Goal: Task Accomplishment & Management: Use online tool/utility

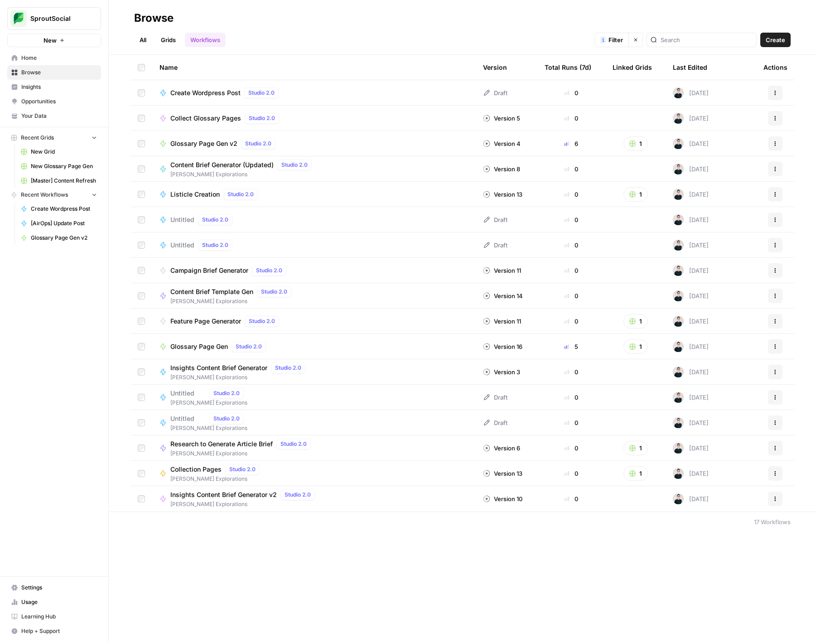
click at [417, 28] on div "All Grids Workflows 1 Filter Clear filters Create" at bounding box center [462, 36] width 657 height 22
click at [784, 40] on span "Create" at bounding box center [775, 39] width 19 height 9
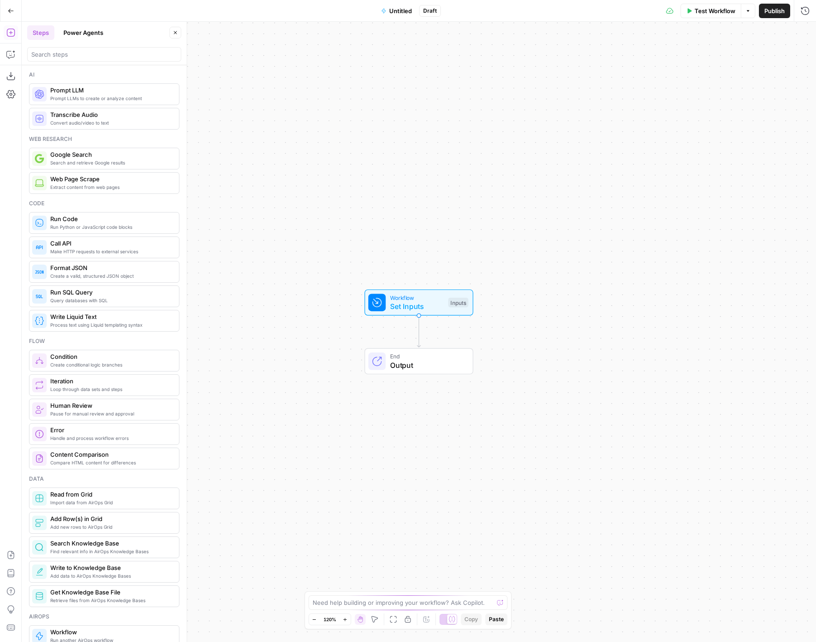
click at [405, 12] on span "Untitled" at bounding box center [400, 10] width 23 height 9
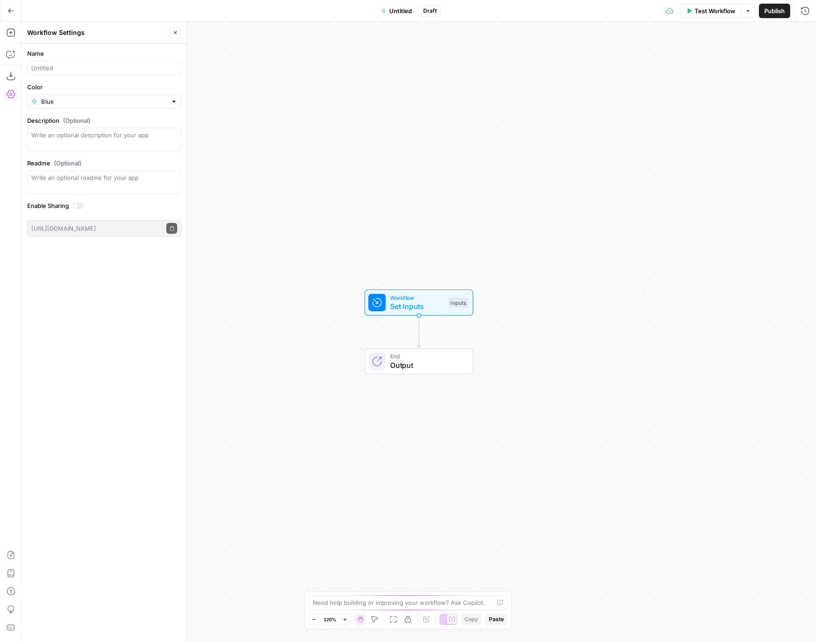
click at [131, 75] on form "Name Color Blue Description (Optional) Readme (Optional) Write an optional read…" at bounding box center [104, 143] width 165 height 199
click at [126, 70] on input "Name" at bounding box center [104, 67] width 146 height 9
type input "l"
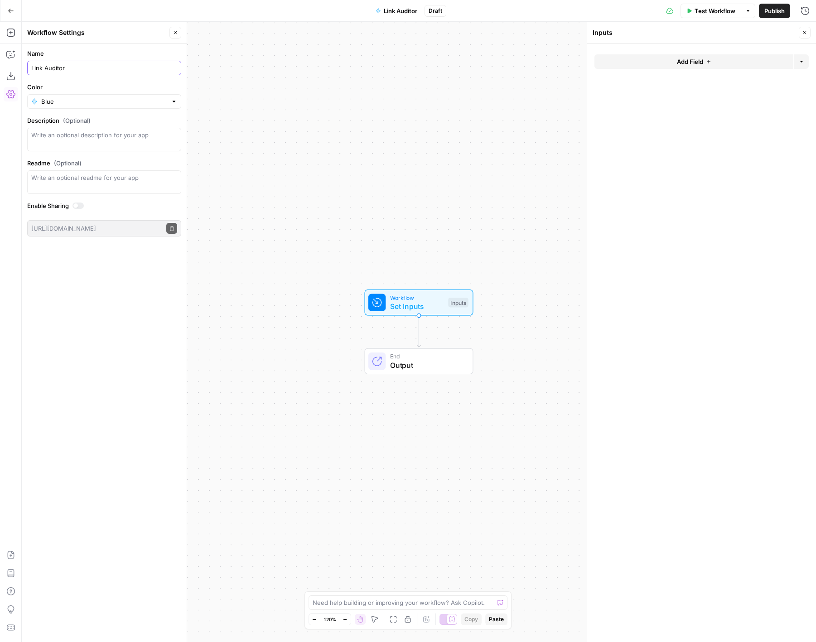
type input "Link Auditor"
click at [138, 259] on div "Name Link Auditor Color Blue Description (Optional) Readme (Optional) Write an …" at bounding box center [104, 343] width 165 height 599
click at [136, 128] on div at bounding box center [104, 140] width 154 height 24
click at [11, 35] on icon "button" at bounding box center [10, 32] width 9 height 9
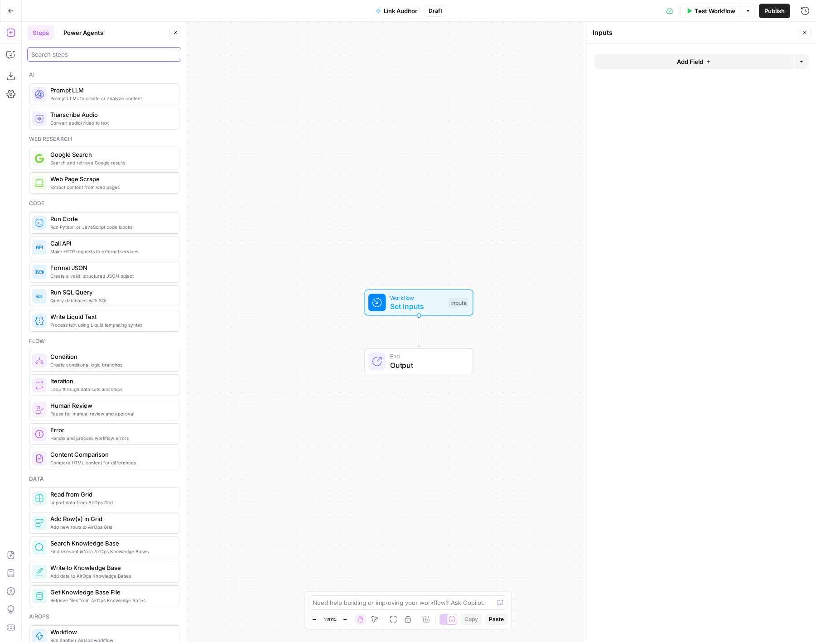
click at [62, 55] on input "search" at bounding box center [104, 54] width 146 height 9
click at [78, 34] on button "Power Agents" at bounding box center [83, 32] width 51 height 15
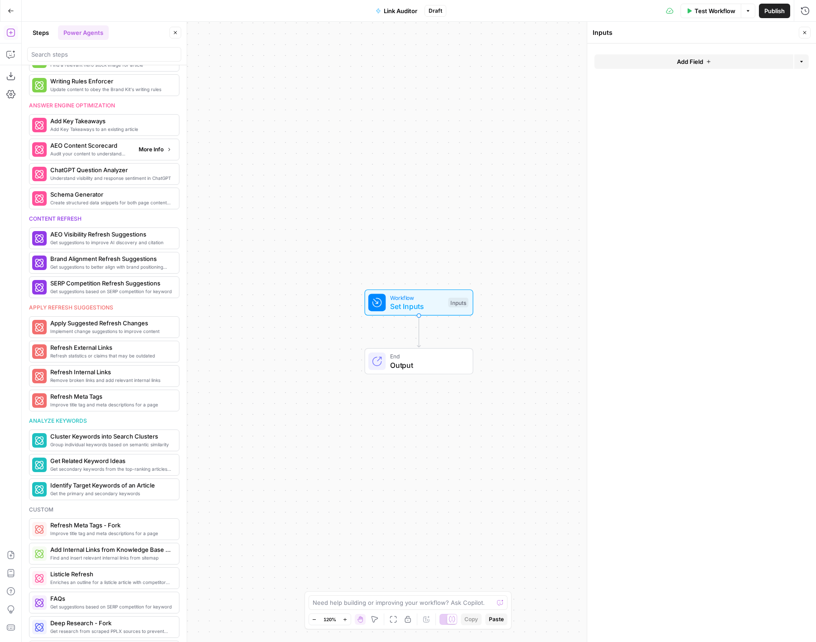
scroll to position [261, 0]
click at [160, 373] on span "More Info" at bounding box center [151, 375] width 25 height 8
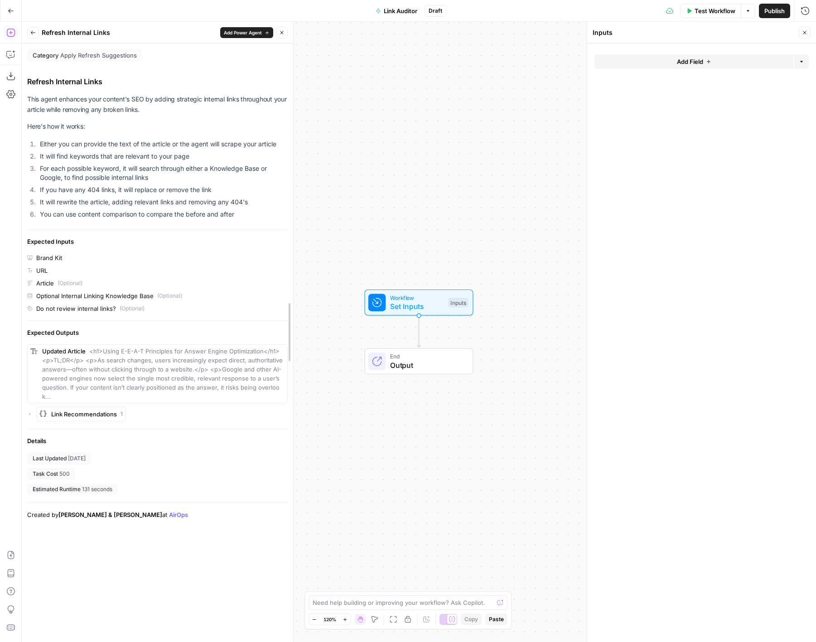
drag, startPoint x: 187, startPoint y: 354, endPoint x: 297, endPoint y: 358, distance: 109.7
click at [297, 358] on div at bounding box center [293, 332] width 9 height 620
click at [28, 412] on icon "button" at bounding box center [29, 414] width 5 height 5
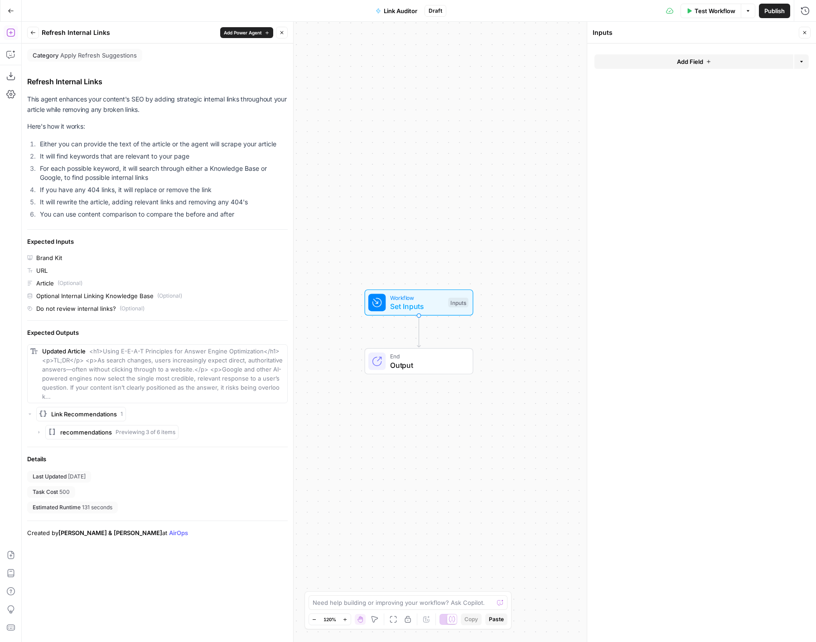
click at [239, 264] on div "Brand Kit URL Article (Optional) Optional Internal Linking Knowledge Base (Opti…" at bounding box center [157, 283] width 261 height 60
click at [31, 30] on icon "button" at bounding box center [32, 32] width 5 height 5
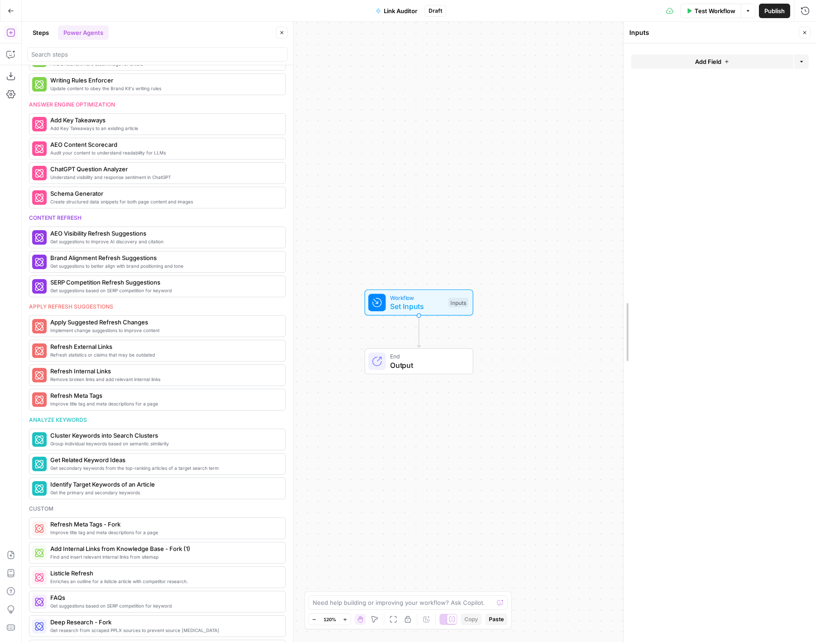
drag, startPoint x: 591, startPoint y: 537, endPoint x: 627, endPoint y: 532, distance: 37.0
drag, startPoint x: 291, startPoint y: 339, endPoint x: 229, endPoint y: 338, distance: 61.6
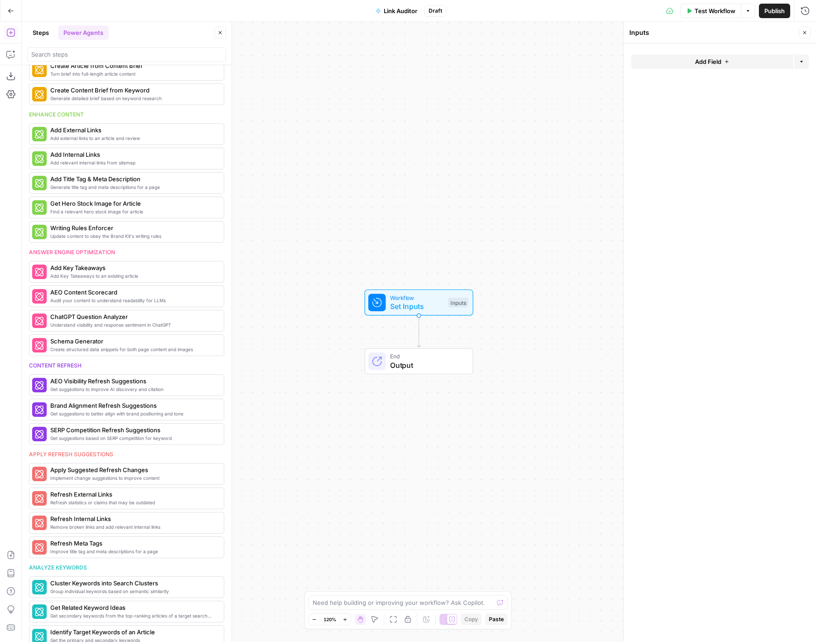
scroll to position [0, 0]
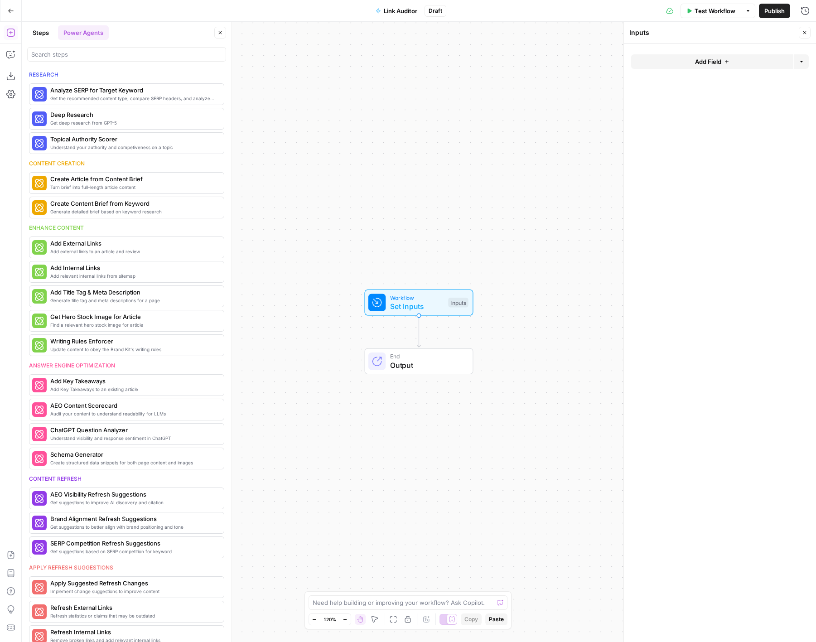
click at [160, 364] on div "Answer engine optimization" at bounding box center [126, 366] width 195 height 8
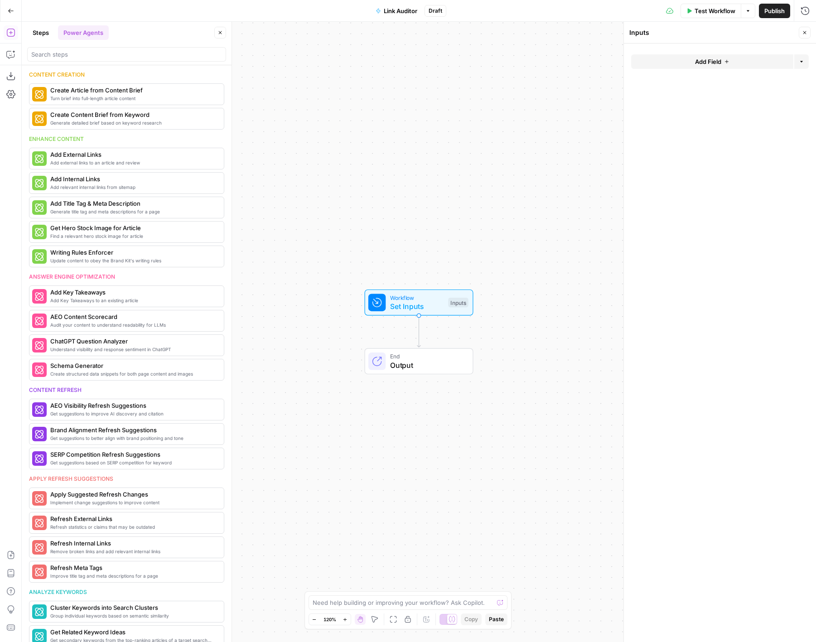
scroll to position [92, 0]
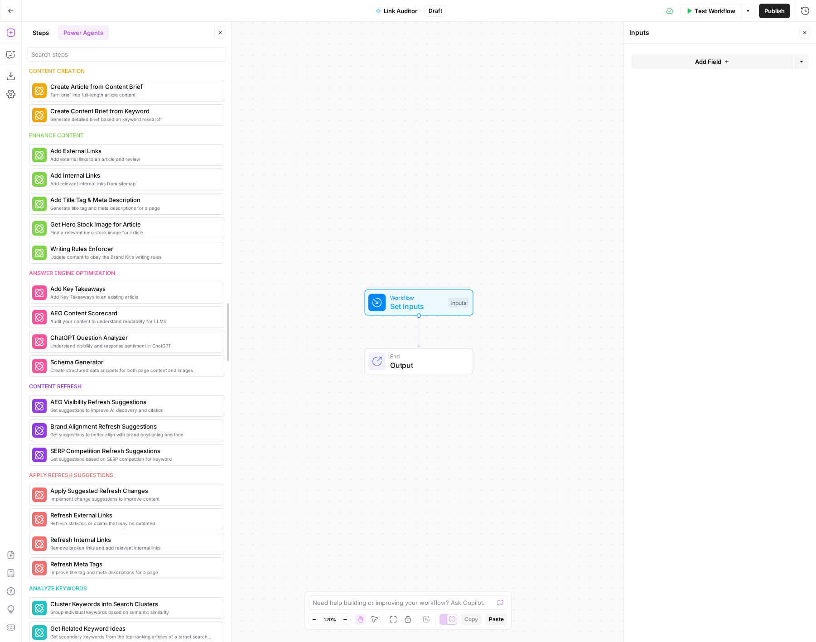
drag, startPoint x: 228, startPoint y: 285, endPoint x: 228, endPoint y: 349, distance: 64.8
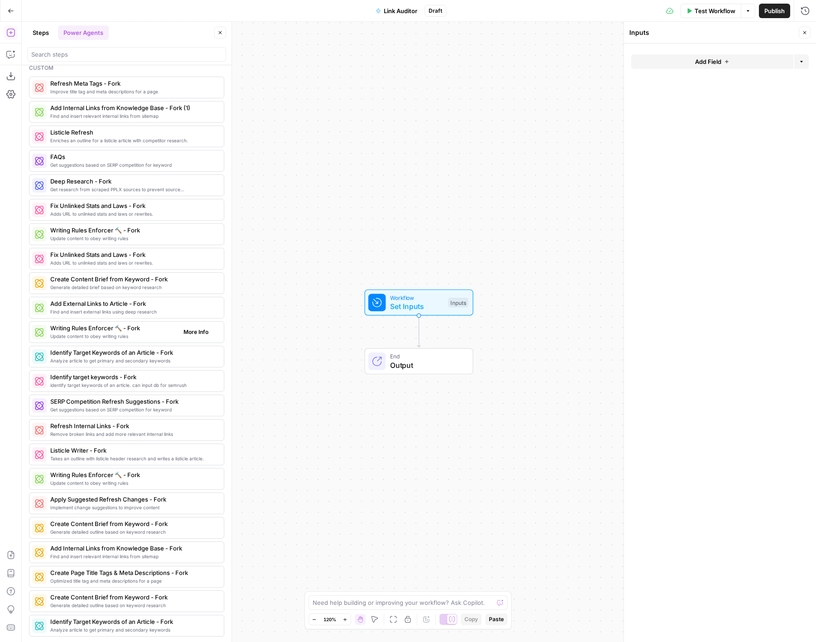
scroll to position [0, 0]
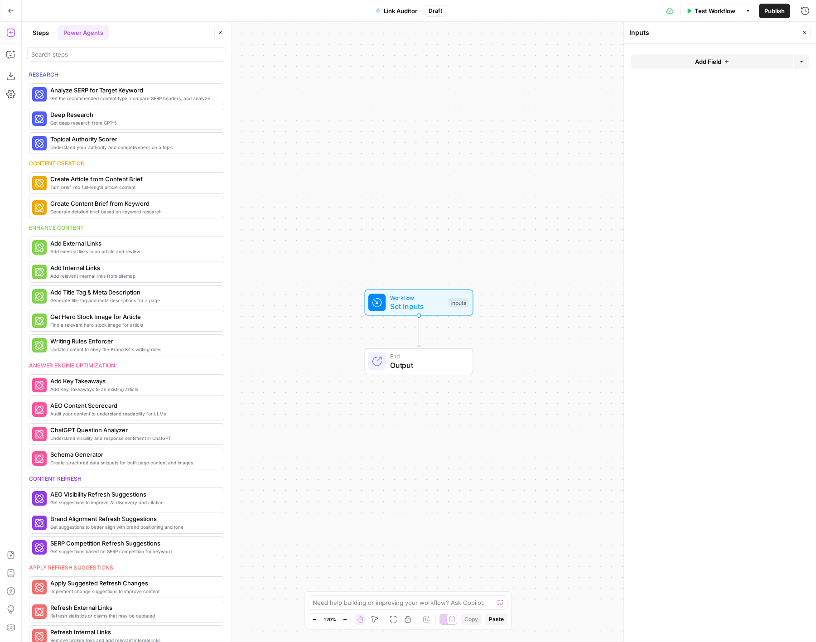
click at [149, 156] on div "Research Get the recommended content type, compare SERP headers, and analyze SE…" at bounding box center [127, 353] width 210 height 577
click at [9, 11] on icon "button" at bounding box center [11, 11] width 6 height 6
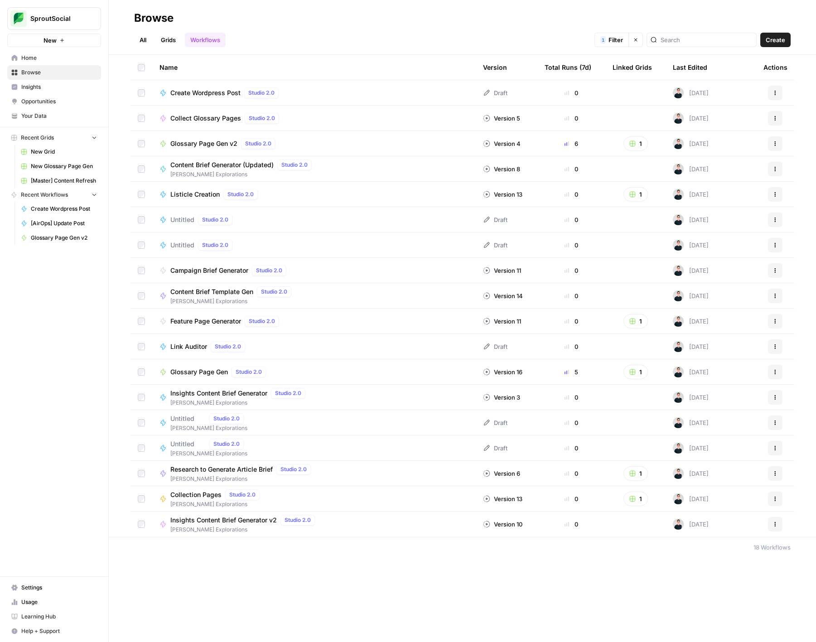
click at [233, 163] on span "Content Brief Generator (Updated)" at bounding box center [221, 164] width 103 height 9
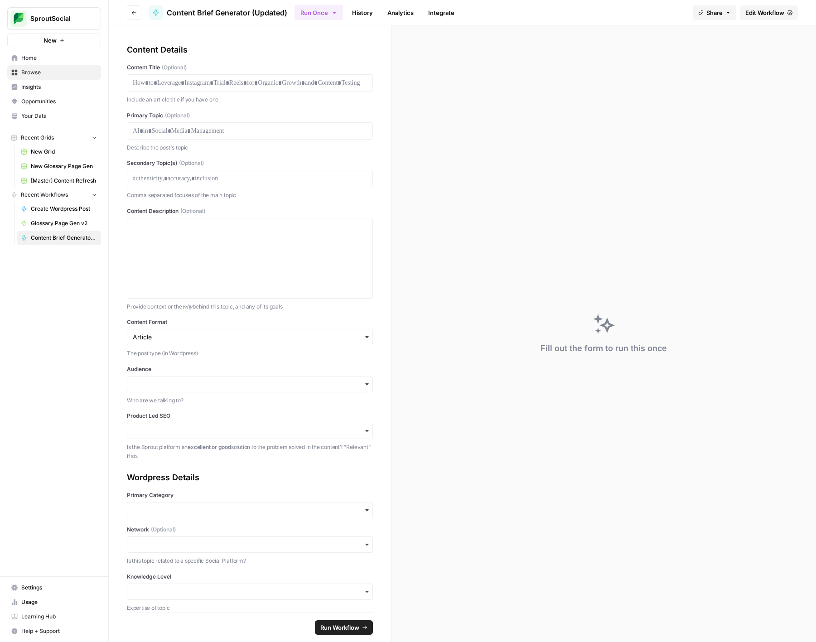
click at [770, 10] on span "Edit Workflow" at bounding box center [765, 12] width 39 height 9
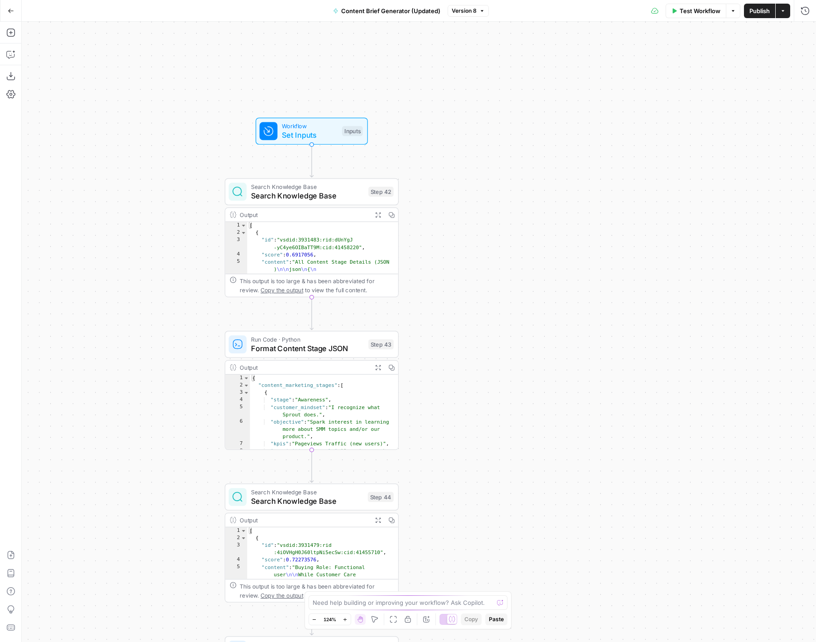
click at [517, 289] on div "true false true false Workflow Set Inputs Inputs Search Knowledge Base Search K…" at bounding box center [419, 332] width 795 height 620
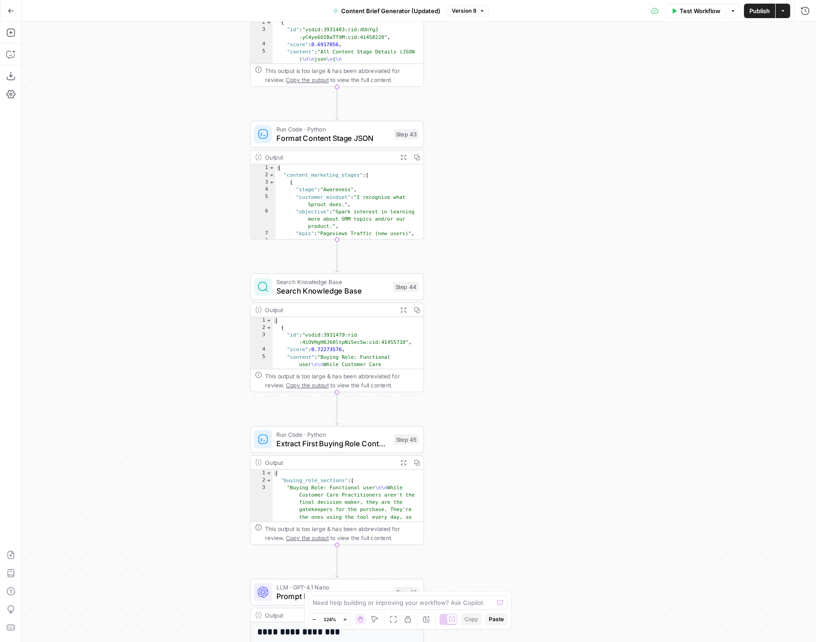
click at [11, 11] on icon "button" at bounding box center [11, 11] width 6 height 6
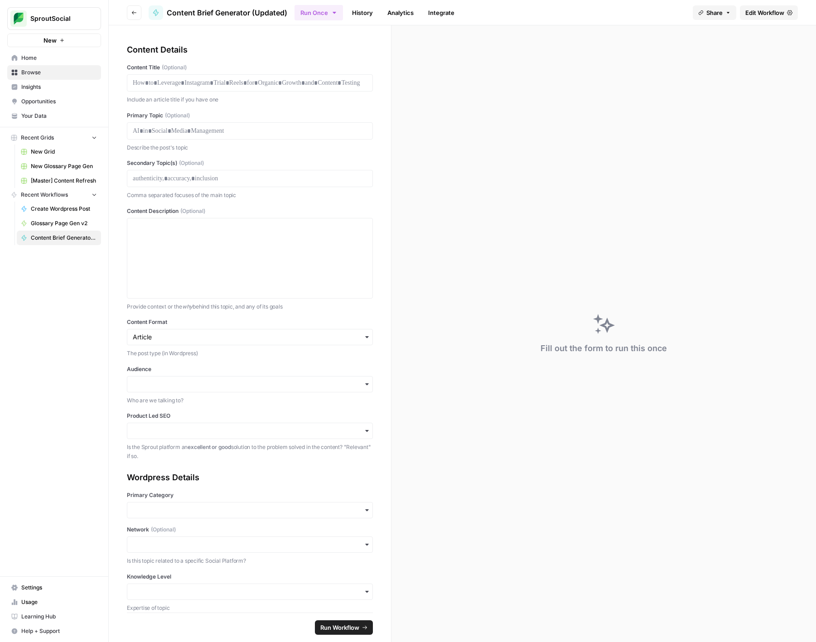
click at [136, 15] on button "Go back" at bounding box center [134, 12] width 15 height 15
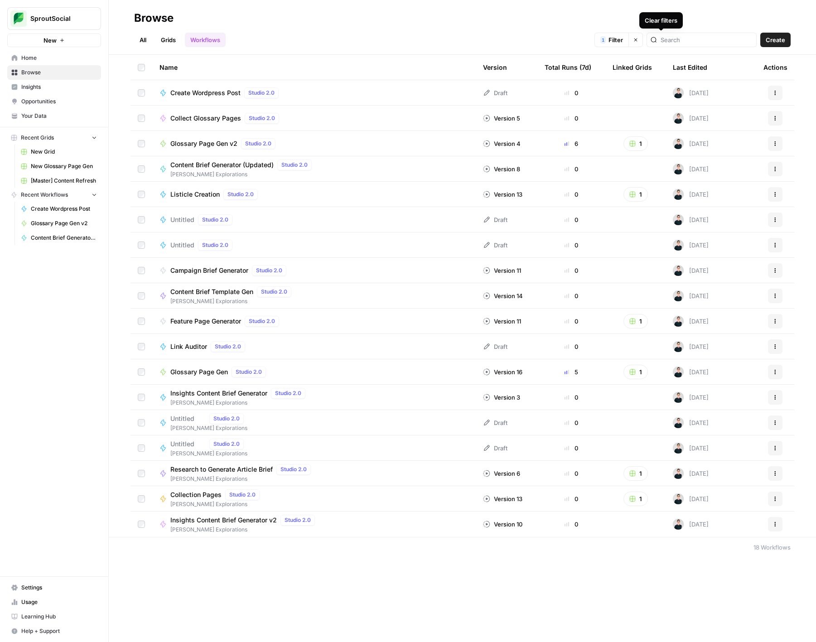
click at [638, 39] on icon "button" at bounding box center [636, 40] width 3 height 3
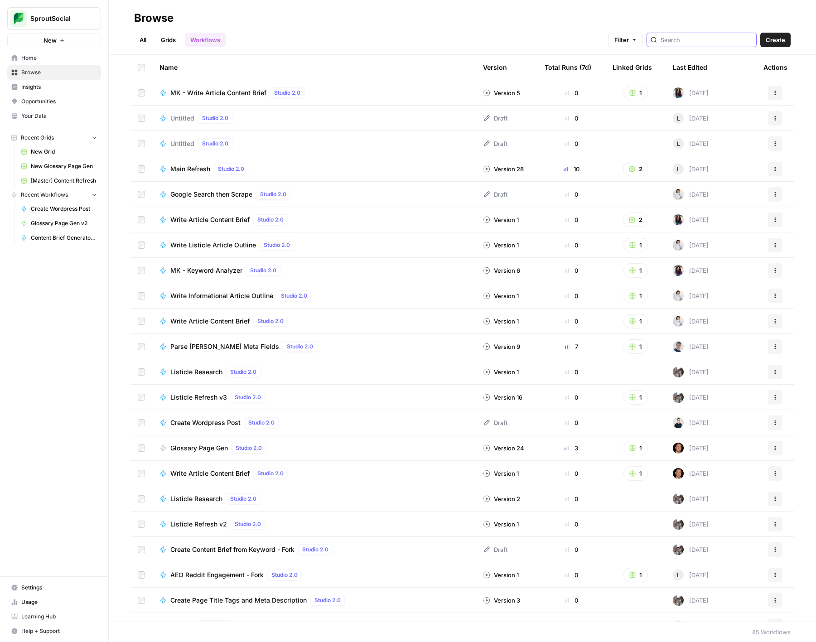
click at [703, 36] on input "search" at bounding box center [707, 39] width 92 height 9
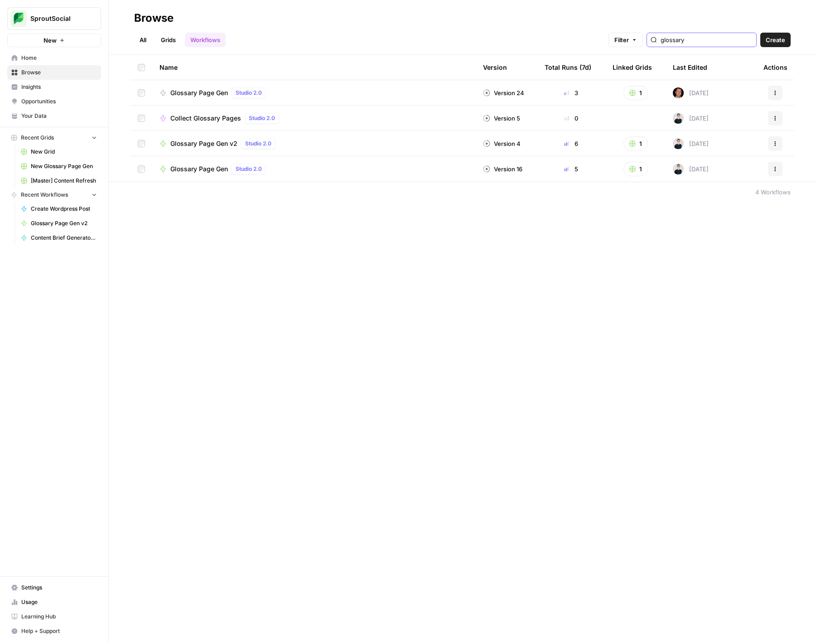
type input "glossary"
click at [192, 143] on span "Glossary Page Gen v2" at bounding box center [203, 143] width 67 height 9
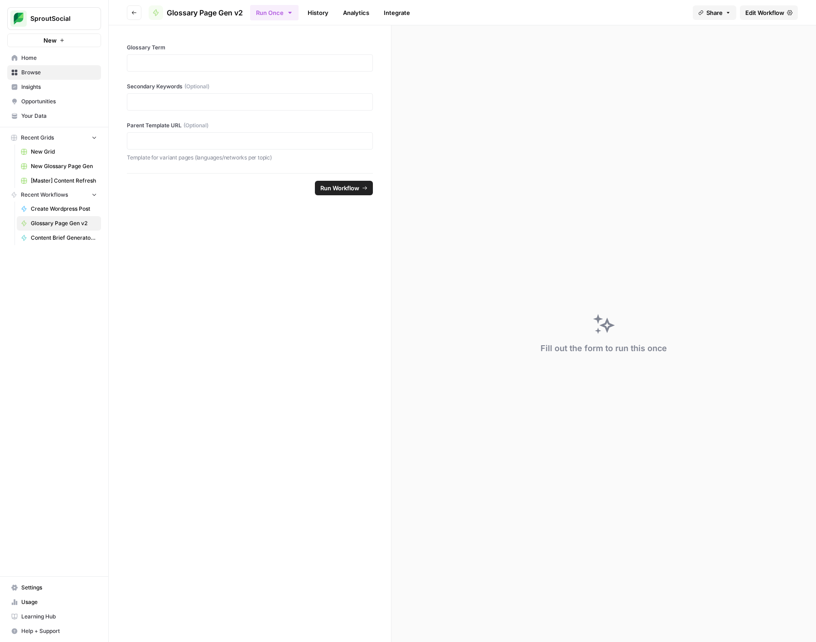
click at [771, 11] on span "Edit Workflow" at bounding box center [765, 12] width 39 height 9
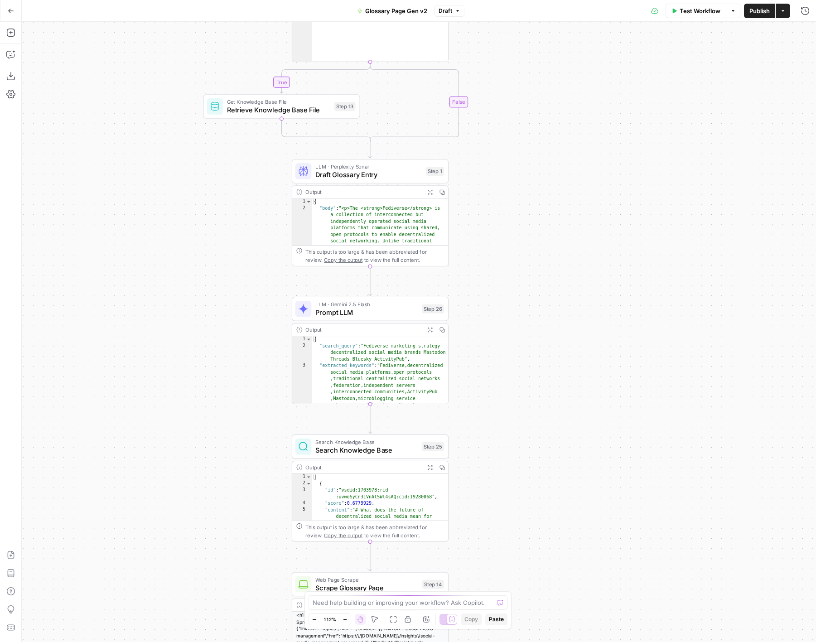
scroll to position [1, 0]
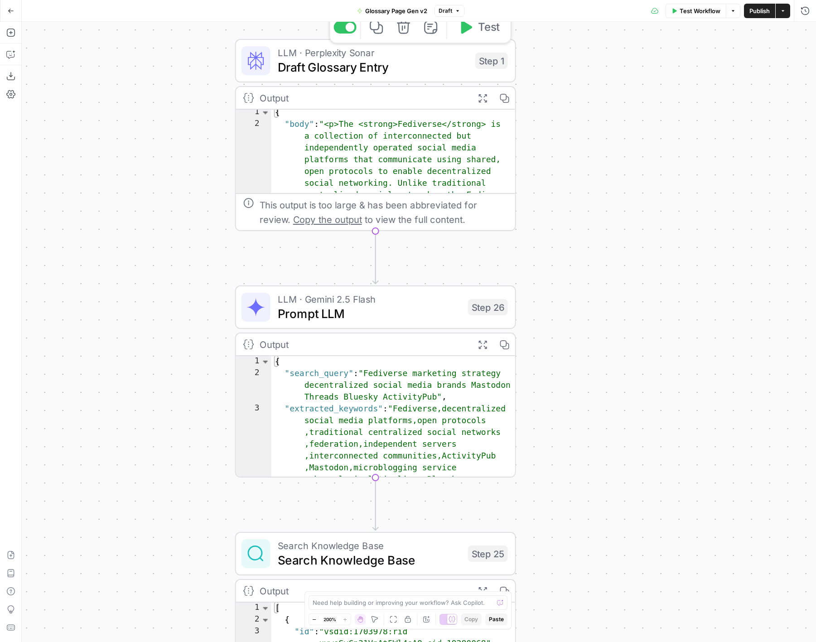
click at [381, 71] on span "Draft Glossary Entry" at bounding box center [373, 67] width 190 height 18
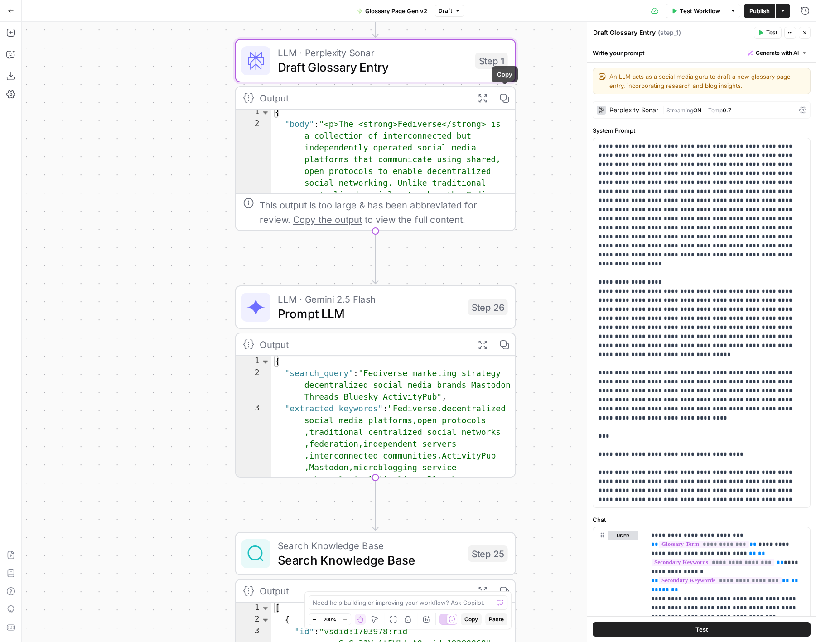
click at [486, 101] on icon "button" at bounding box center [483, 98] width 8 height 8
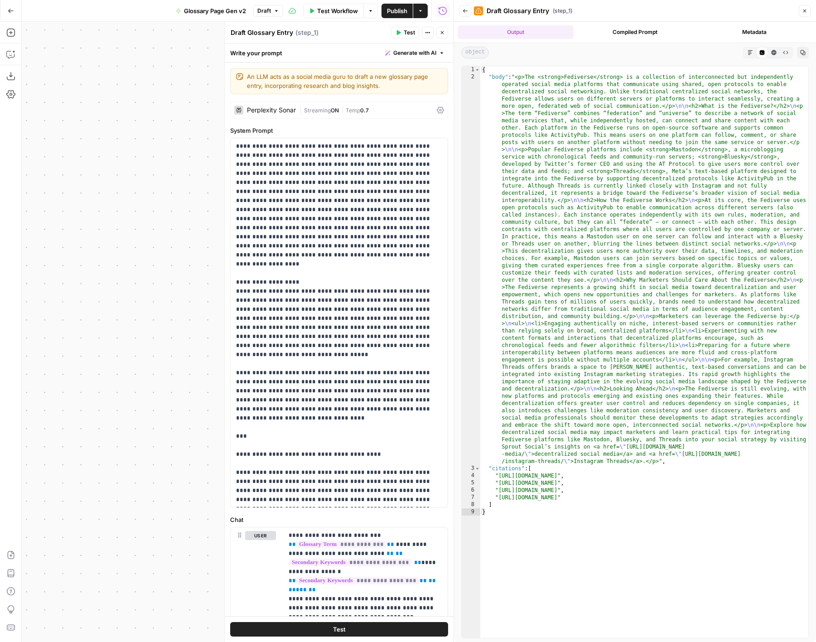
scroll to position [0, 0]
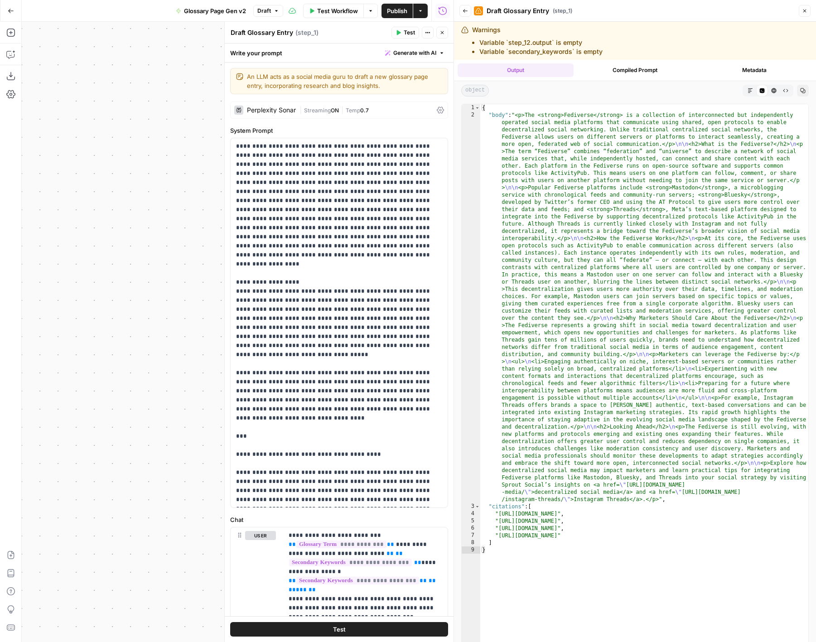
click at [442, 30] on icon "button" at bounding box center [442, 32] width 5 height 5
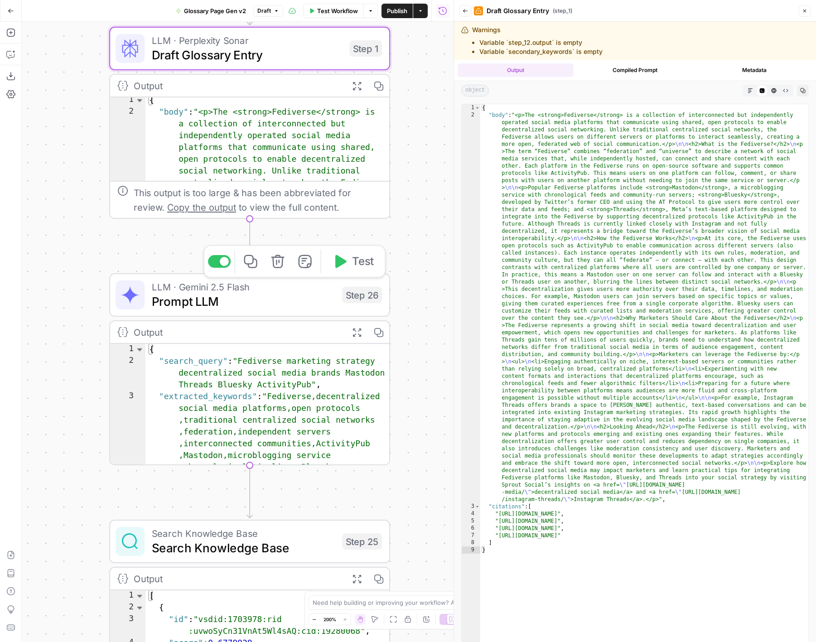
click at [304, 296] on span "Prompt LLM" at bounding box center [243, 301] width 183 height 18
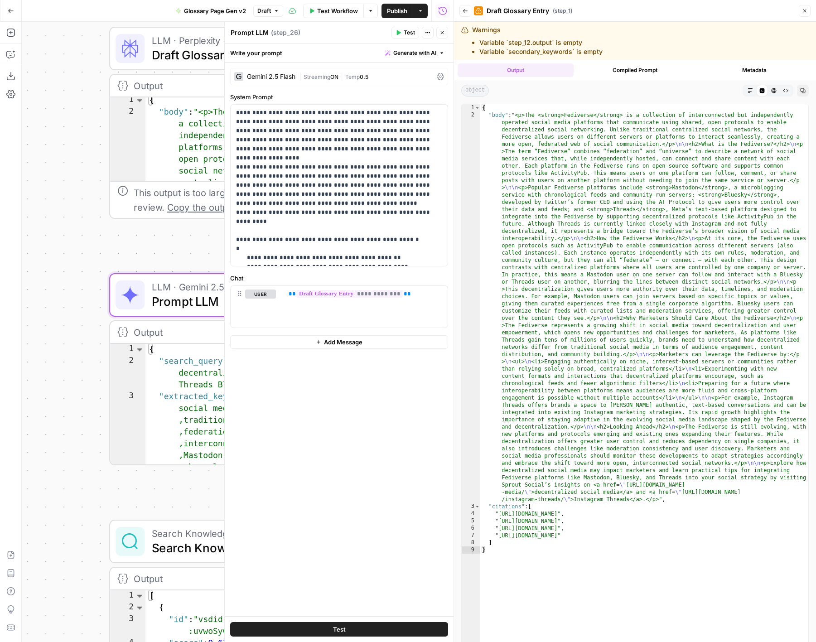
click at [443, 33] on icon "button" at bounding box center [442, 32] width 5 height 5
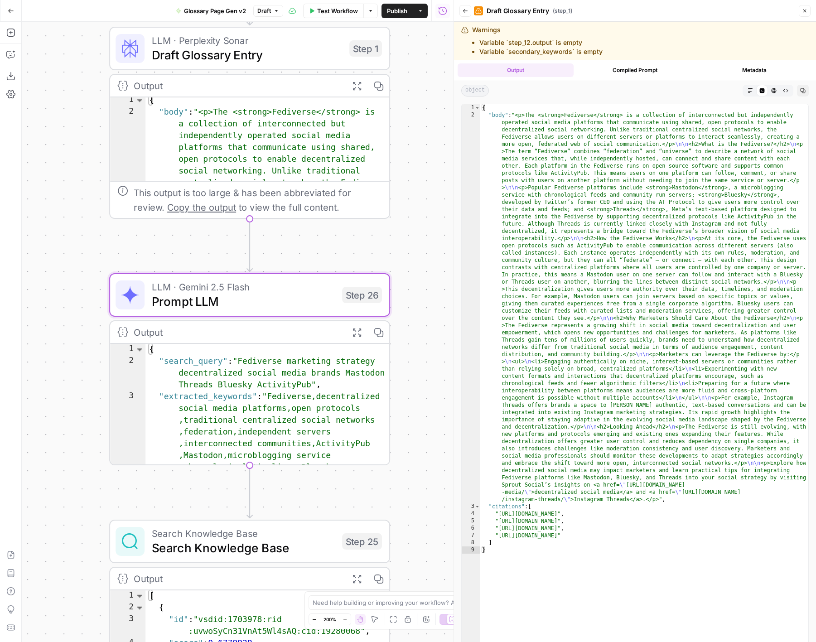
click at [357, 331] on icon "button" at bounding box center [357, 332] width 10 height 10
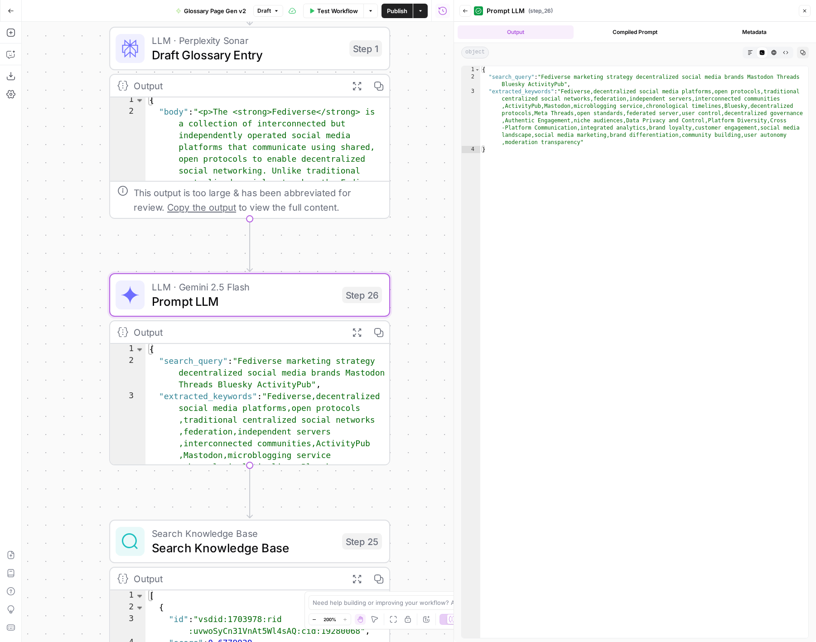
type textarea "**********"
drag, startPoint x: 544, startPoint y: 77, endPoint x: 564, endPoint y: 85, distance: 21.0
click at [564, 85] on div "{ "search_query" : "Fediverse marketing strategy decentralized social media bra…" at bounding box center [644, 359] width 328 height 586
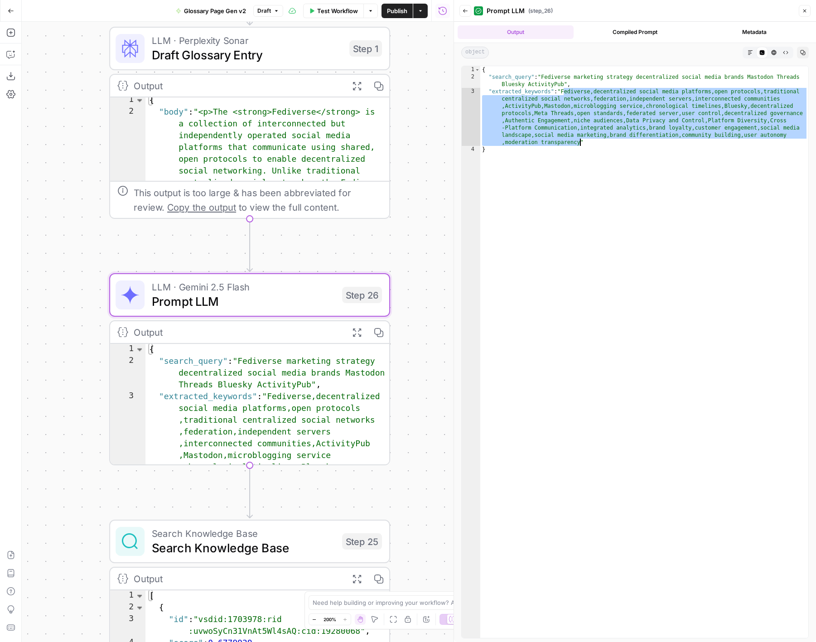
drag, startPoint x: 563, startPoint y: 91, endPoint x: 580, endPoint y: 144, distance: 55.6
click at [580, 144] on div "{ "search_query" : "Fediverse marketing strategy decentralized social media bra…" at bounding box center [644, 359] width 328 height 586
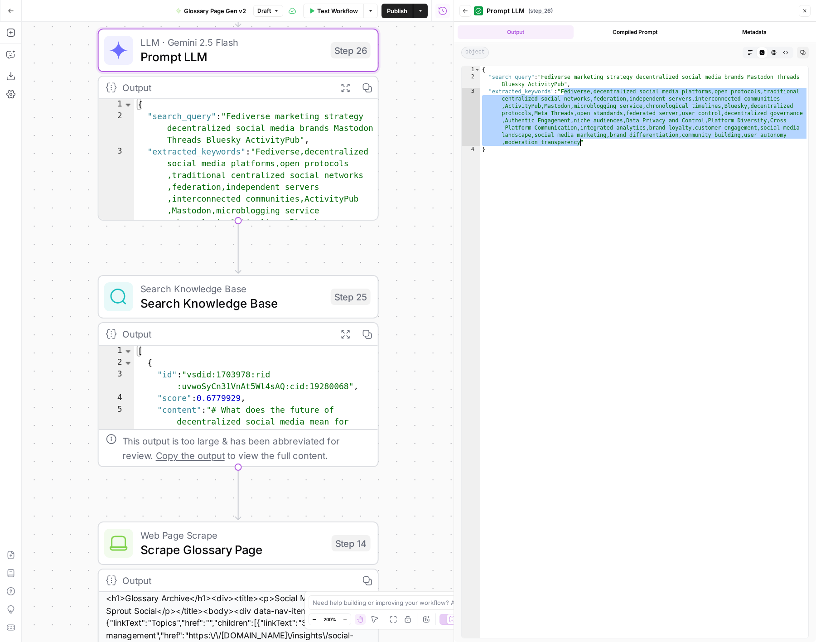
click at [341, 333] on icon "button" at bounding box center [345, 334] width 10 height 10
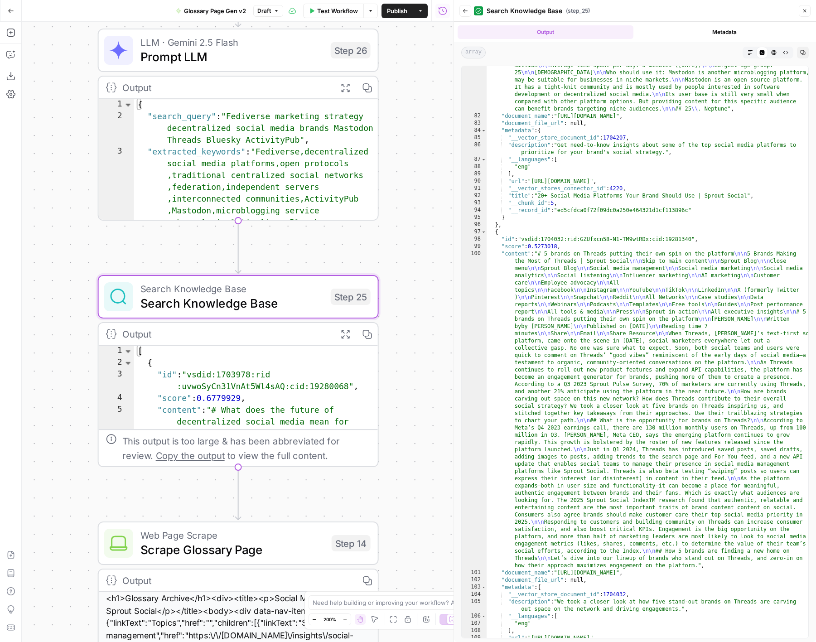
scroll to position [2213, 0]
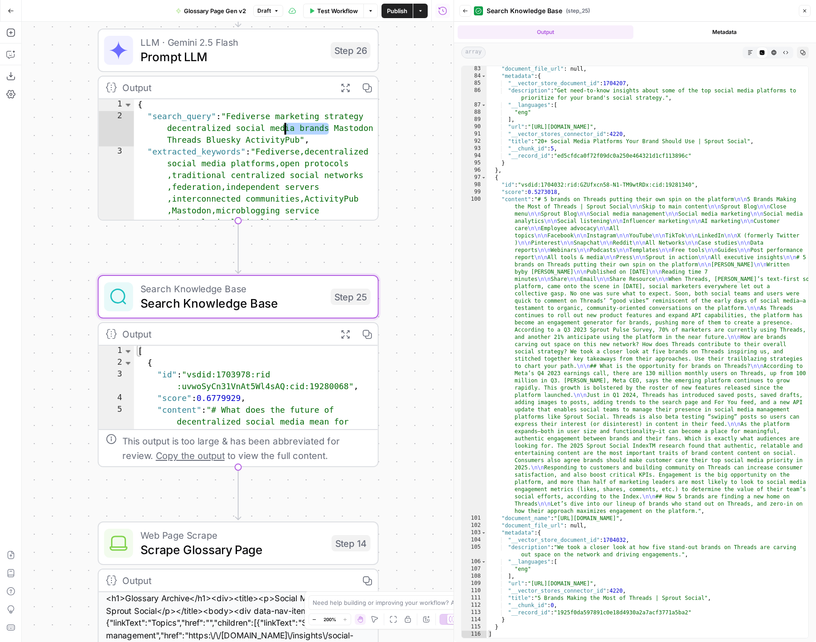
drag, startPoint x: 230, startPoint y: 115, endPoint x: 210, endPoint y: 112, distance: 20.6
click at [210, 112] on div "{ "search_query" : "Fediverse marketing strategy decentralized social media bra…" at bounding box center [256, 272] width 245 height 346
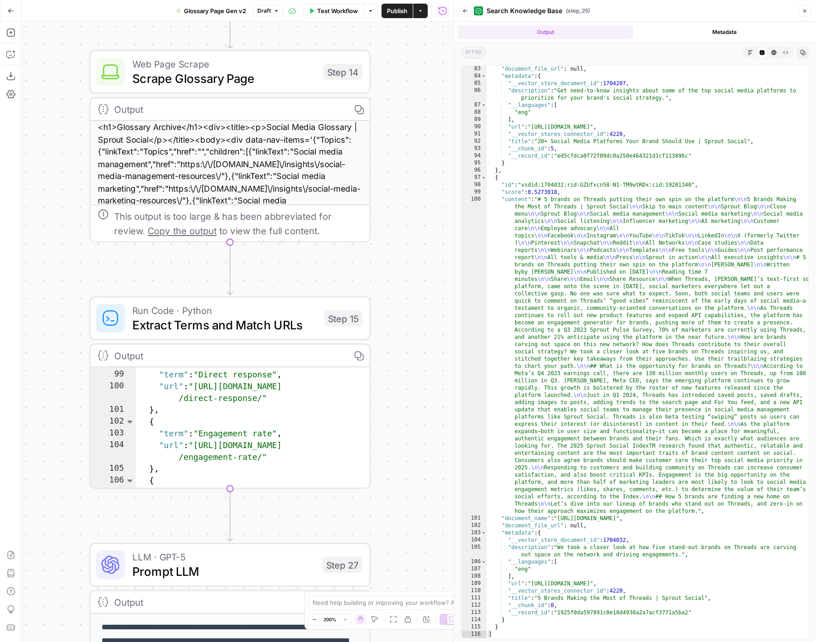
scroll to position [717, 0]
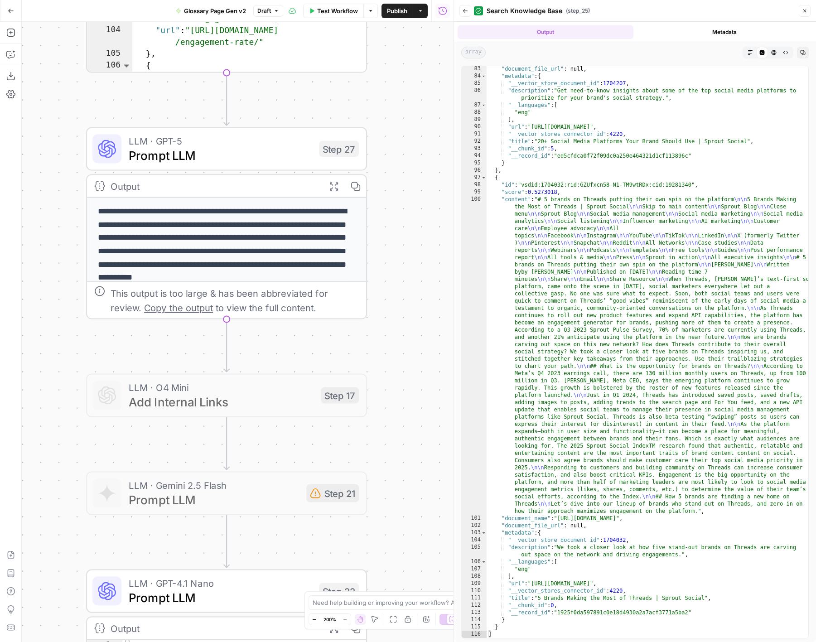
click at [333, 182] on icon "button" at bounding box center [334, 186] width 10 height 10
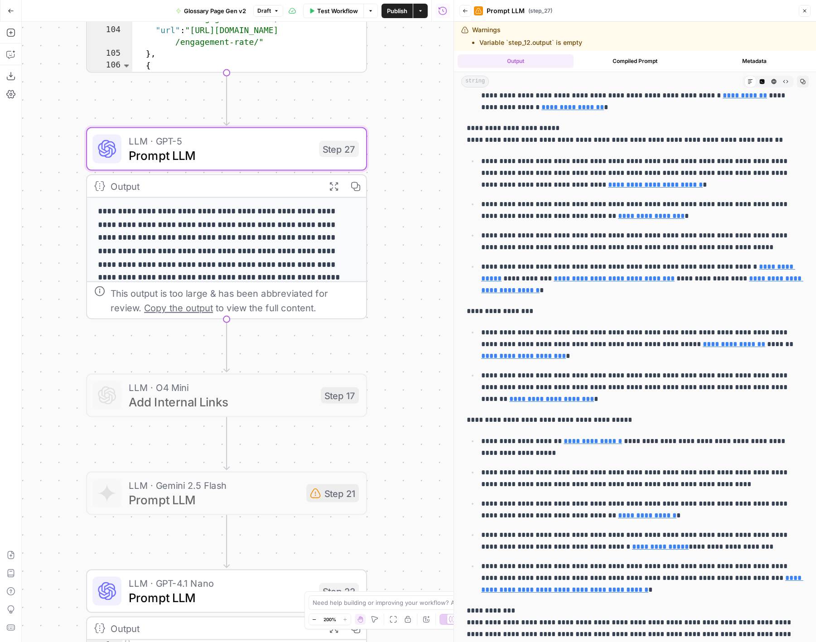
scroll to position [29, 0]
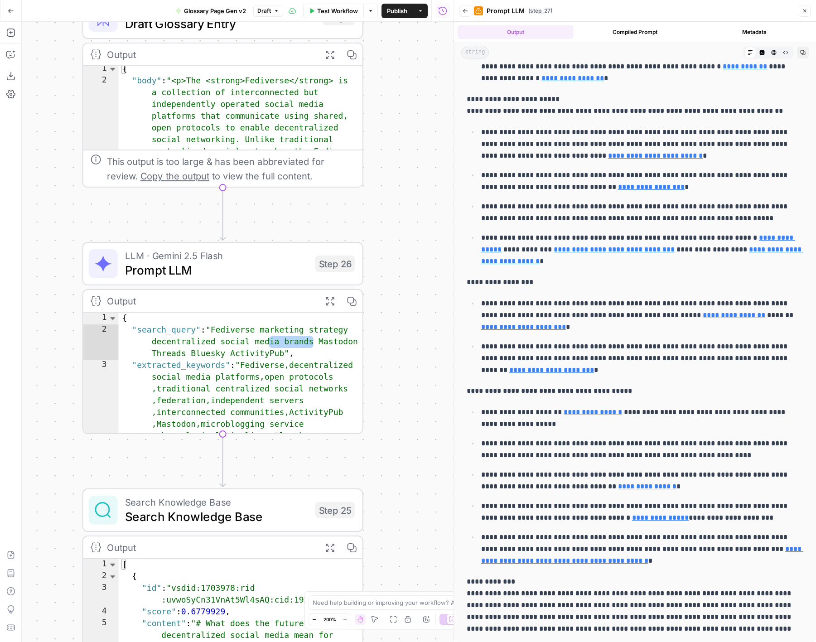
click at [440, 483] on div "true false Workflow Set Inputs Inputs LLM · Gemini Flash Lite 2.0 Simplify Sear…" at bounding box center [238, 332] width 432 height 620
type textarea "**********"
click at [333, 391] on div "{ "search_query" : "Fediverse marketing strategy decentralized social media bra…" at bounding box center [241, 486] width 245 height 346
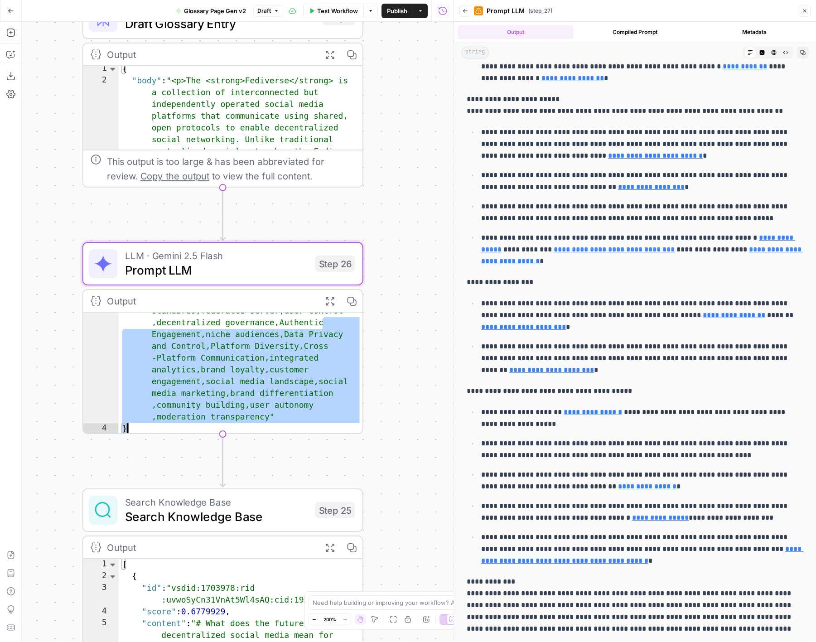
click at [419, 396] on div "true false Workflow Set Inputs Inputs LLM · Gemini Flash Lite 2.0 Simplify Sear…" at bounding box center [238, 332] width 432 height 620
click at [399, 312] on div "true false Workflow Set Inputs Inputs LLM · Gemini Flash Lite 2.0 Simplify Sear…" at bounding box center [238, 332] width 432 height 620
